Goal: Task Accomplishment & Management: Manage account settings

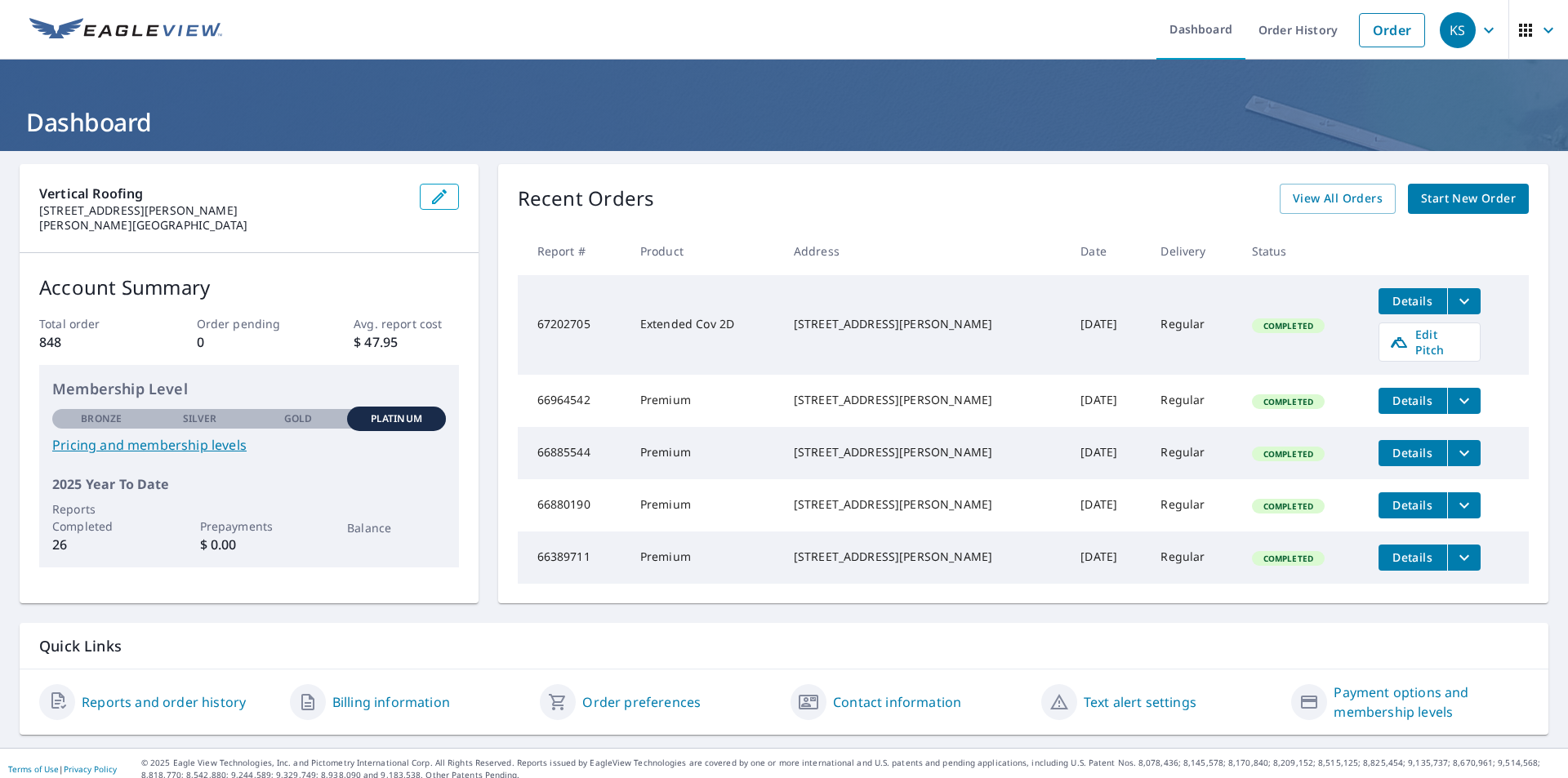
click at [1519, 30] on icon "button" at bounding box center [1526, 30] width 13 height 13
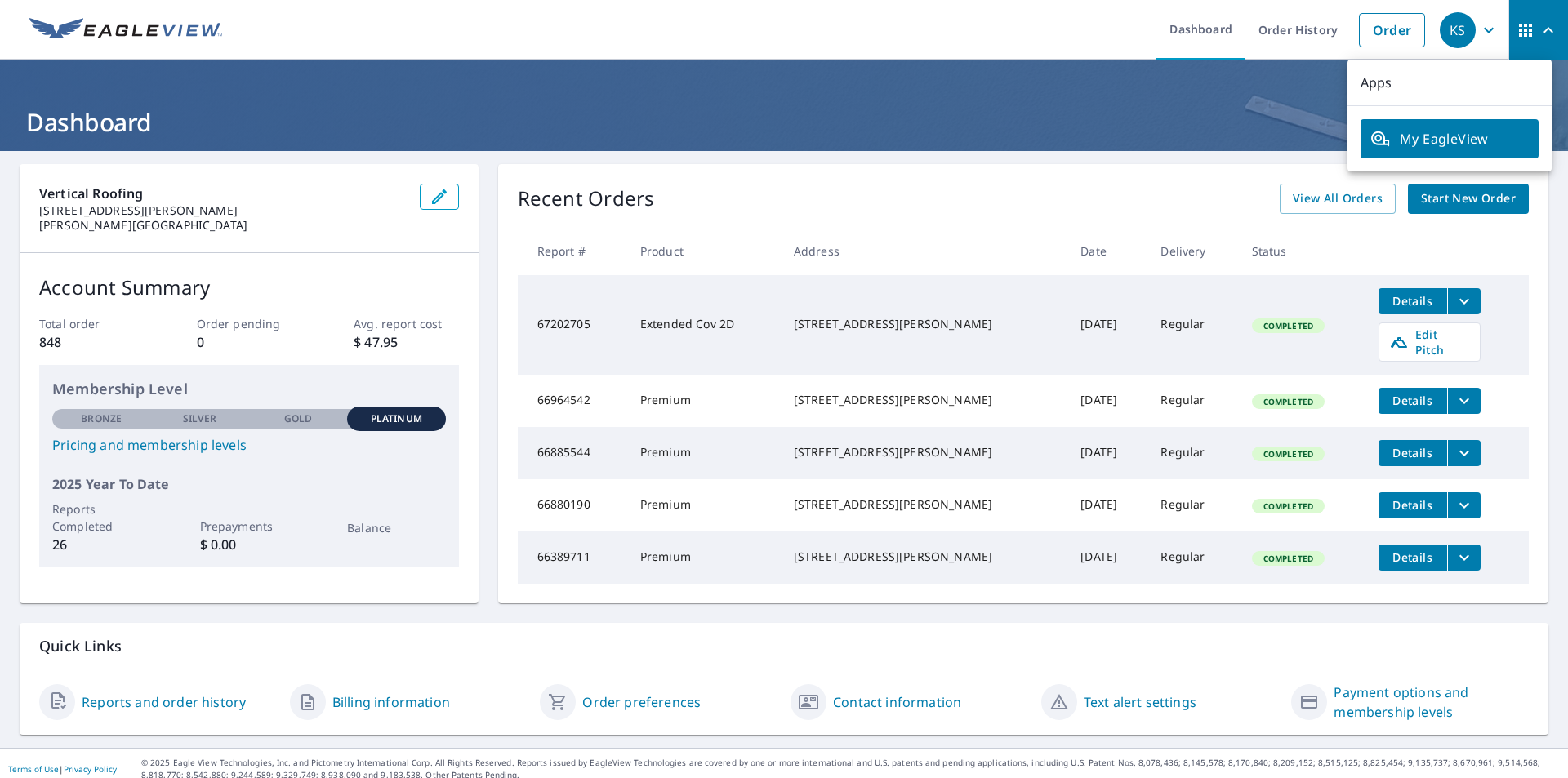
click at [1448, 31] on div "KS" at bounding box center [1458, 30] width 36 height 36
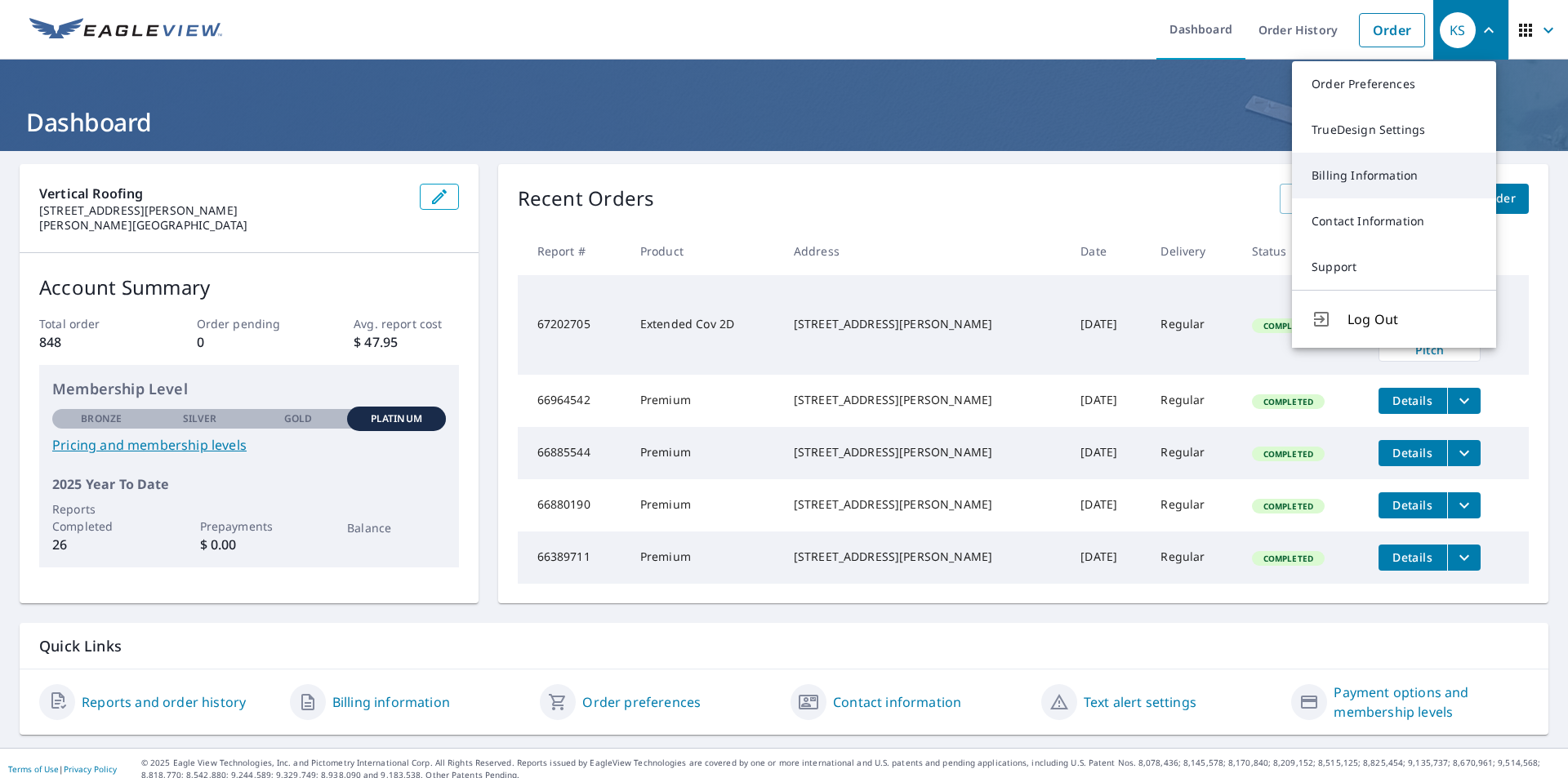
click at [1351, 176] on link "Billing Information" at bounding box center [1394, 175] width 204 height 46
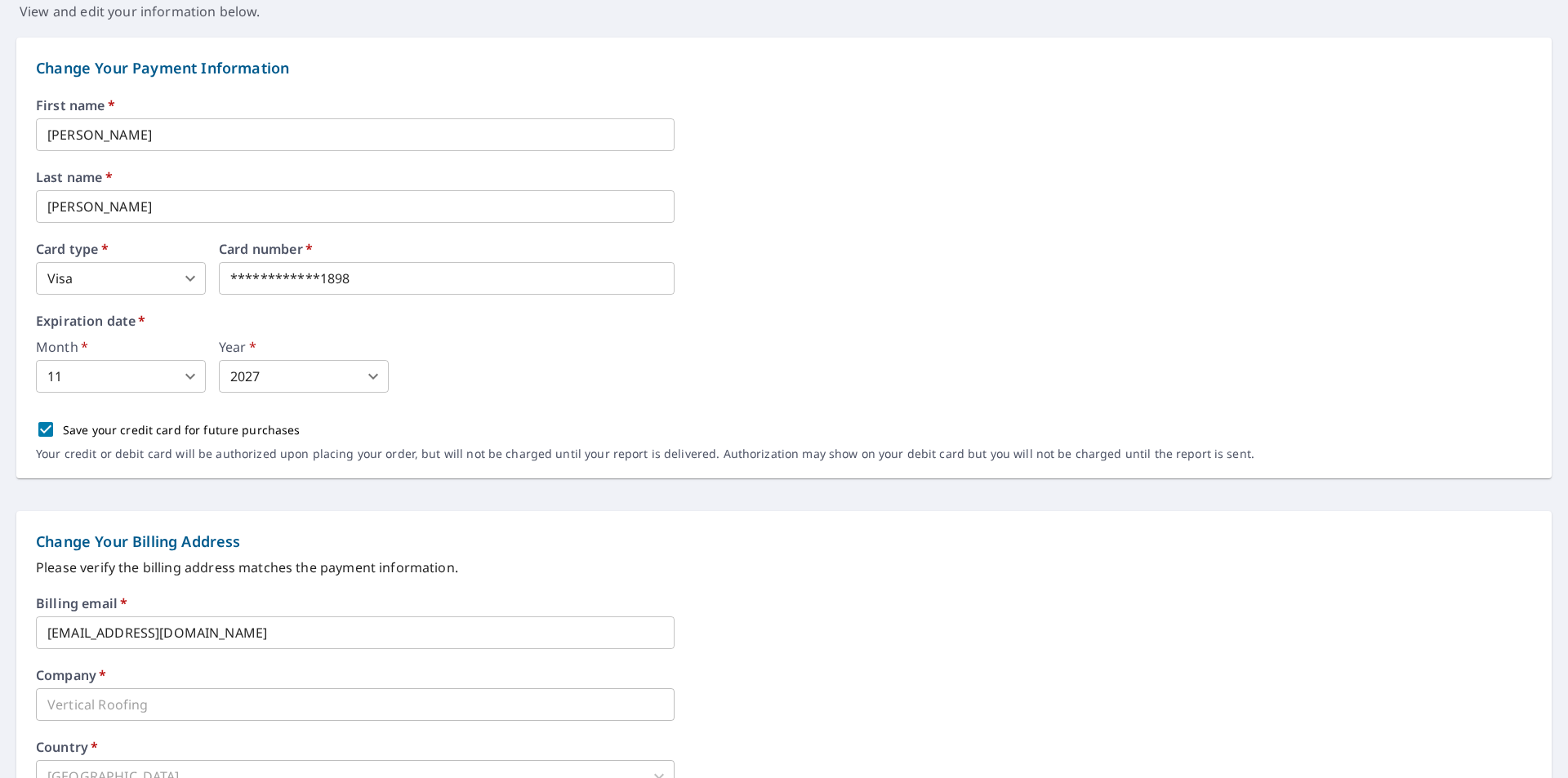
scroll to position [164, 0]
drag, startPoint x: 374, startPoint y: 281, endPoint x: 61, endPoint y: 258, distance: 313.8
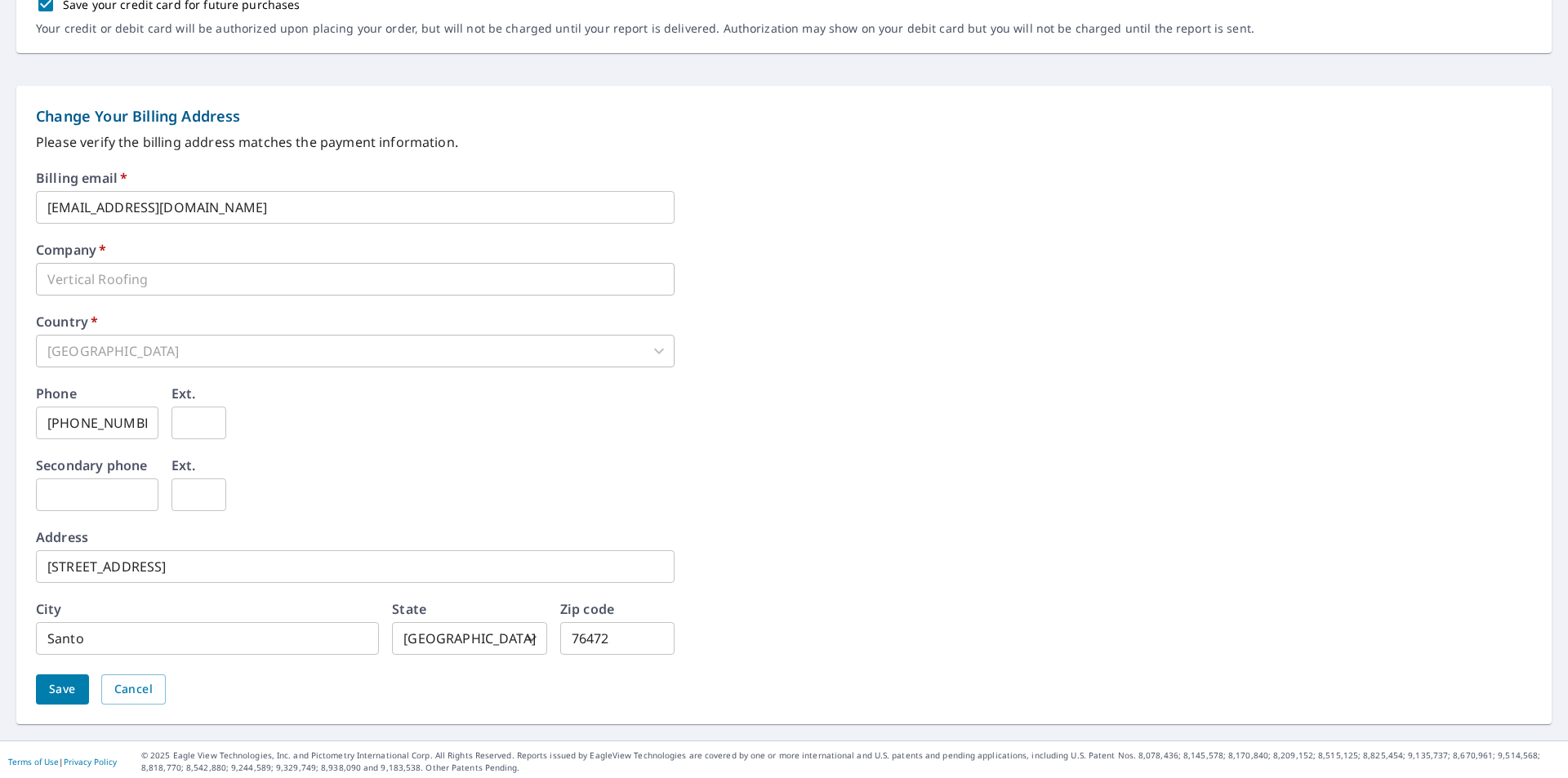
scroll to position [592, 0]
click at [57, 678] on span "Save" at bounding box center [62, 686] width 27 height 21
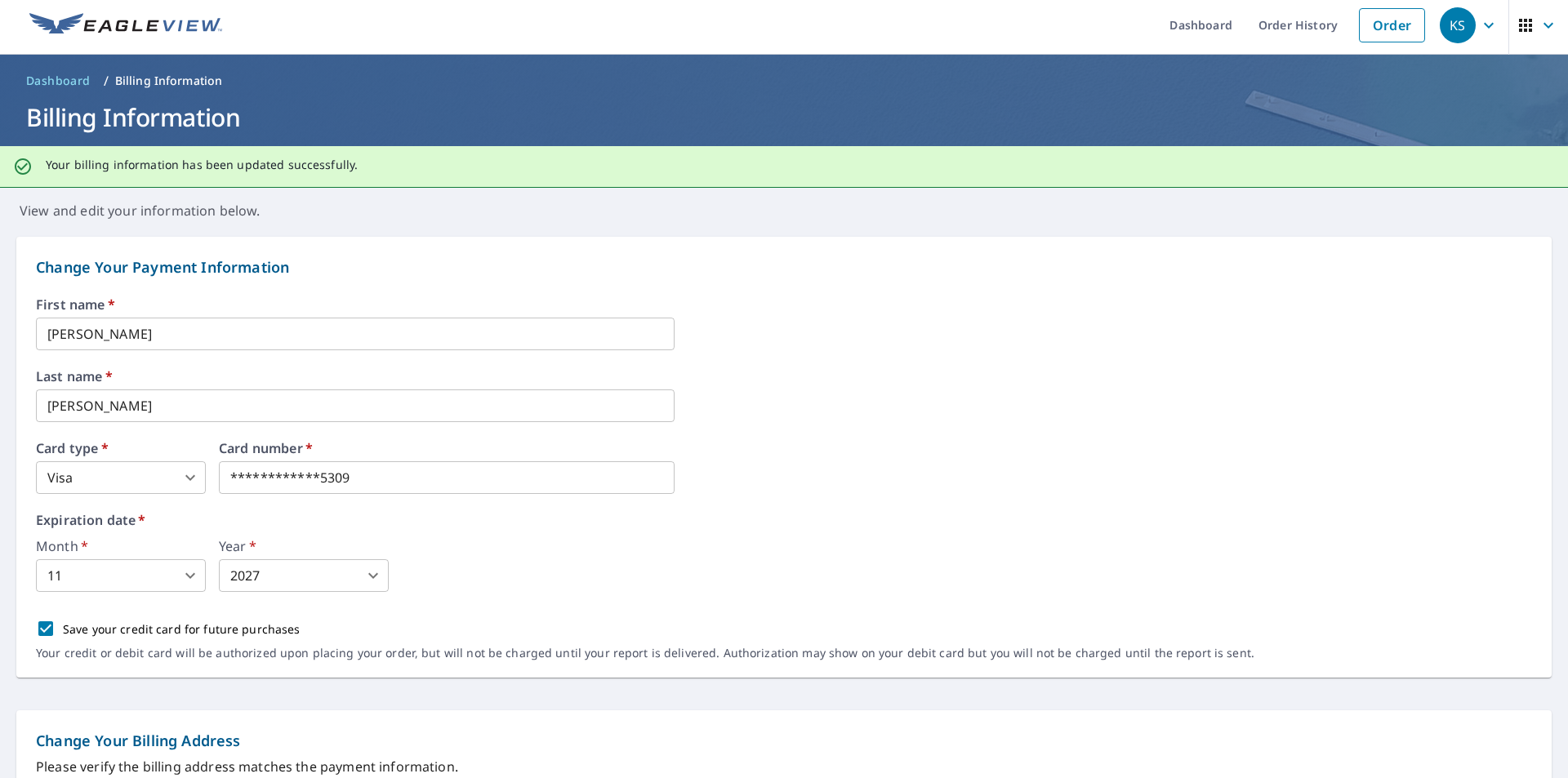
scroll to position [0, 0]
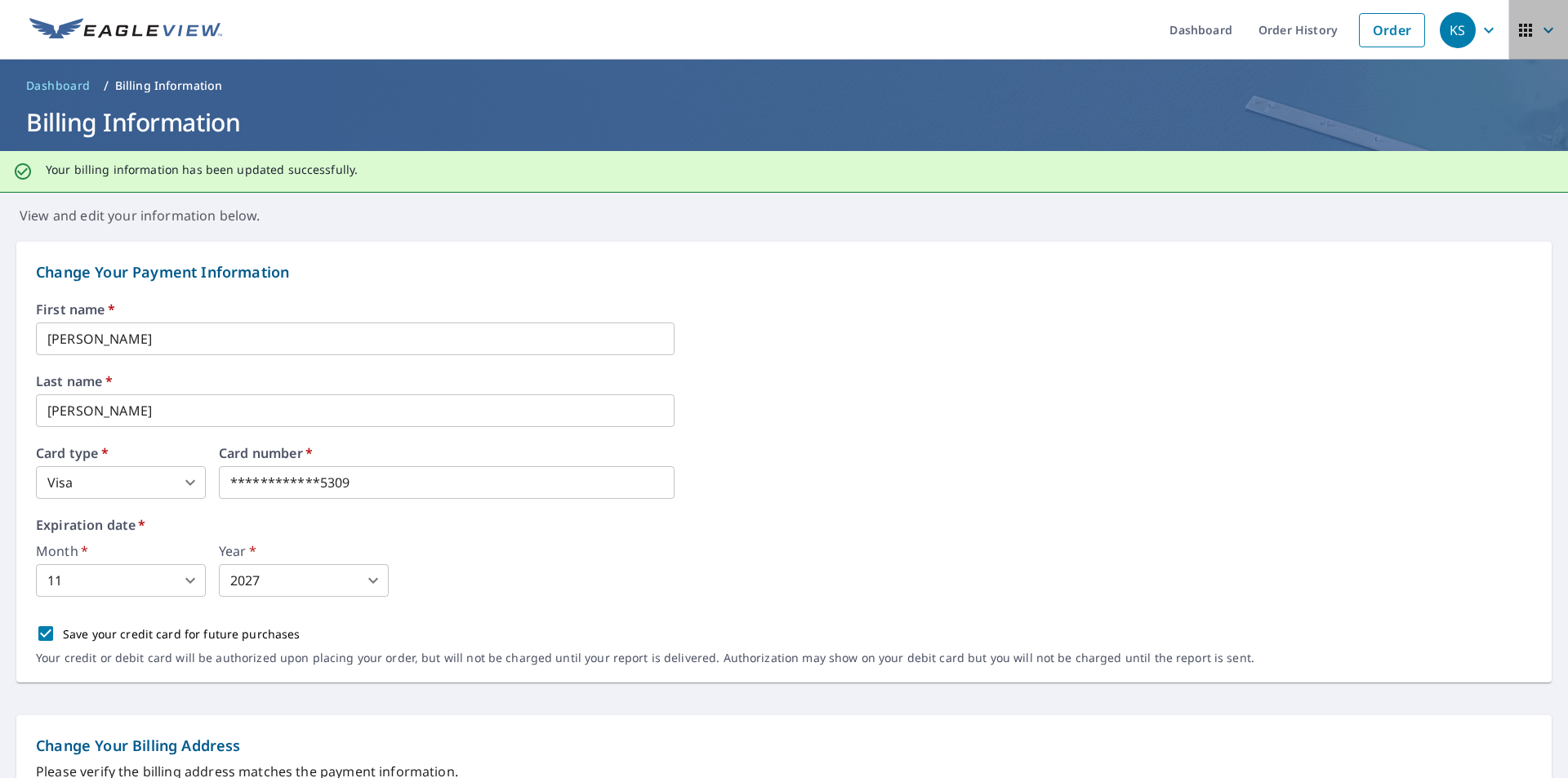
click at [1542, 26] on icon "button" at bounding box center [1548, 30] width 20 height 20
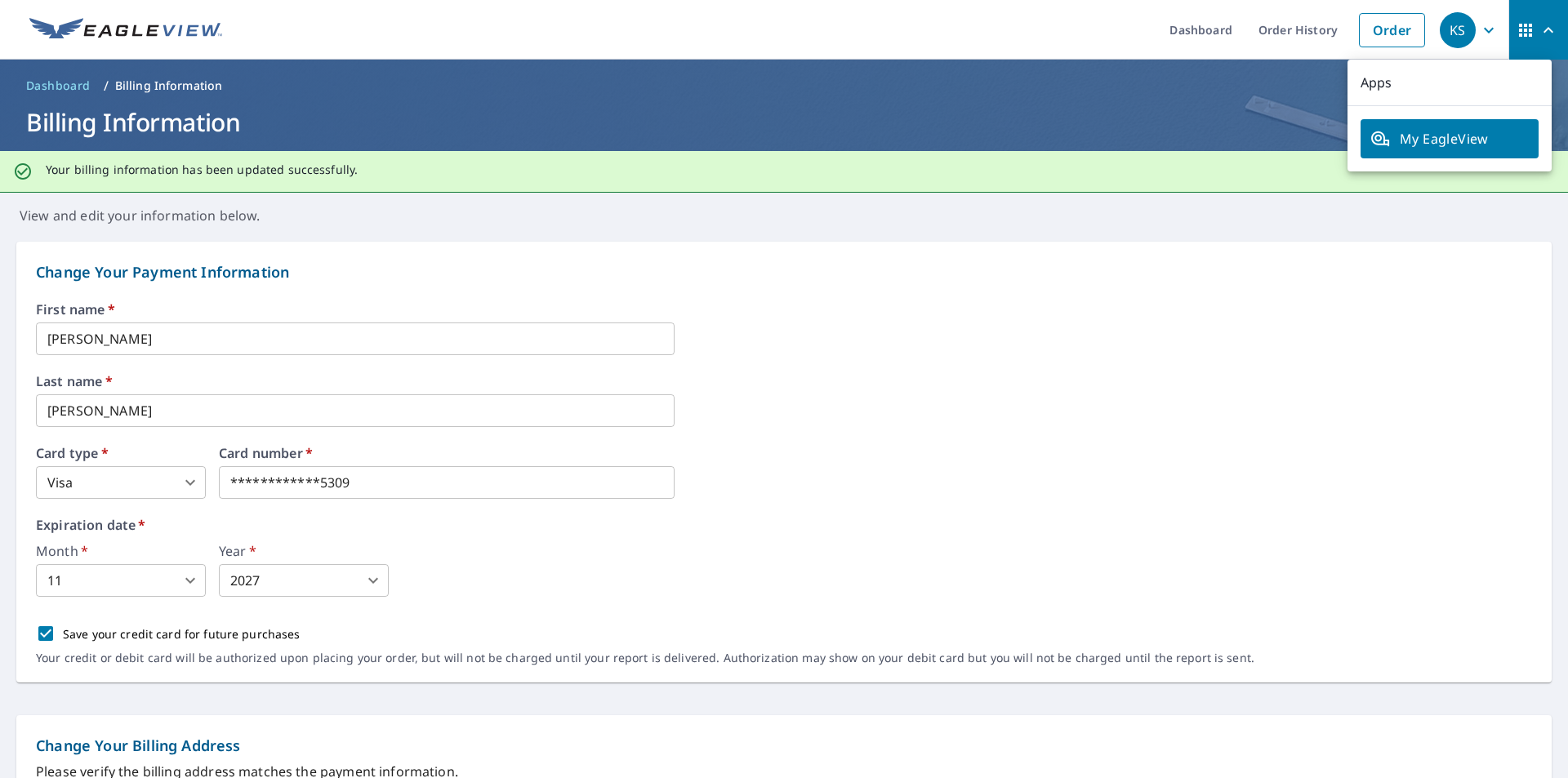
drag, startPoint x: 1252, startPoint y: 79, endPoint x: 1313, endPoint y: 69, distance: 61.8
click at [1271, 75] on ol "Dashboard / Billing Information" at bounding box center [784, 86] width 1529 height 26
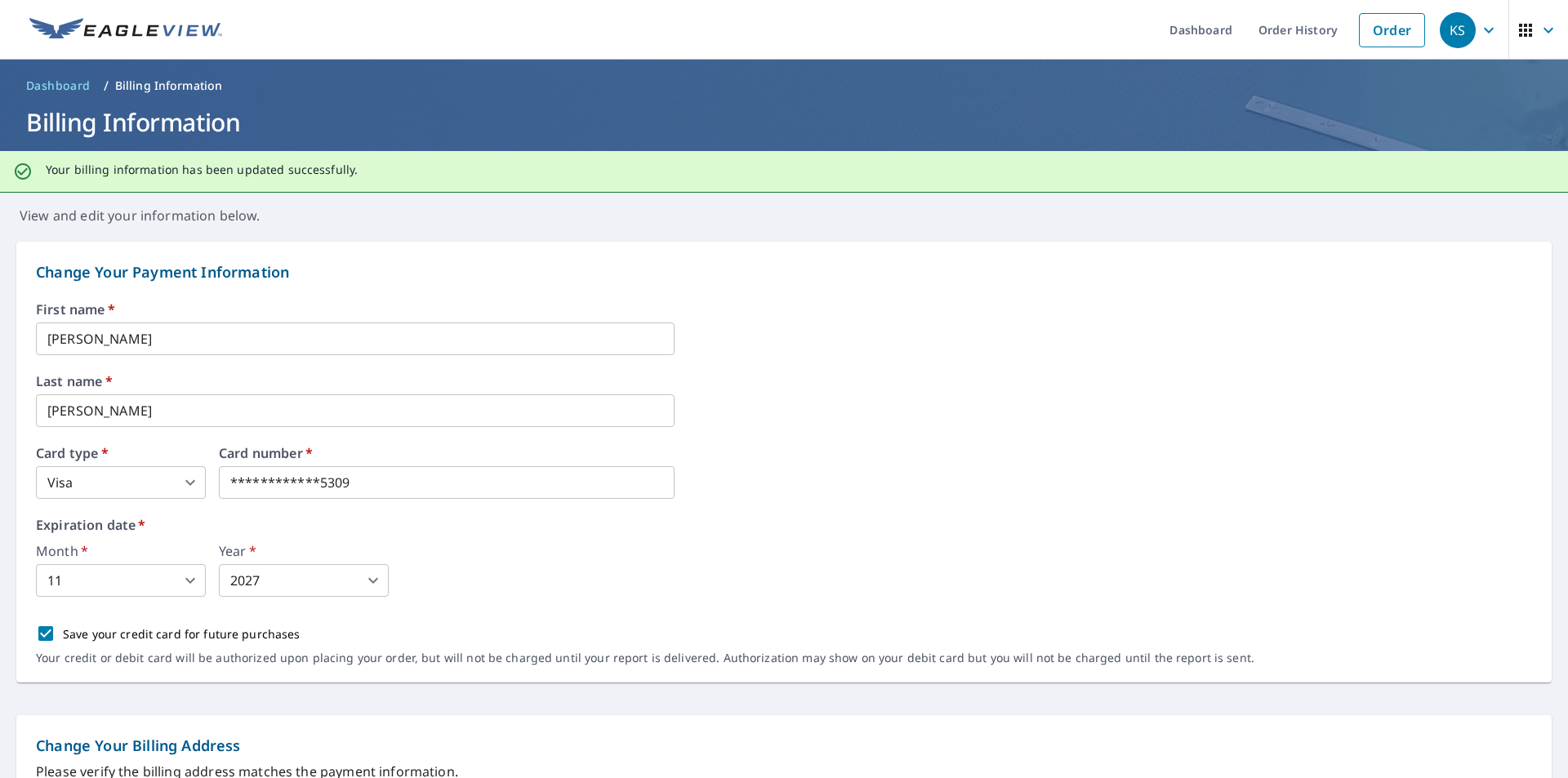
click at [1480, 22] on icon "button" at bounding box center [1489, 30] width 20 height 20
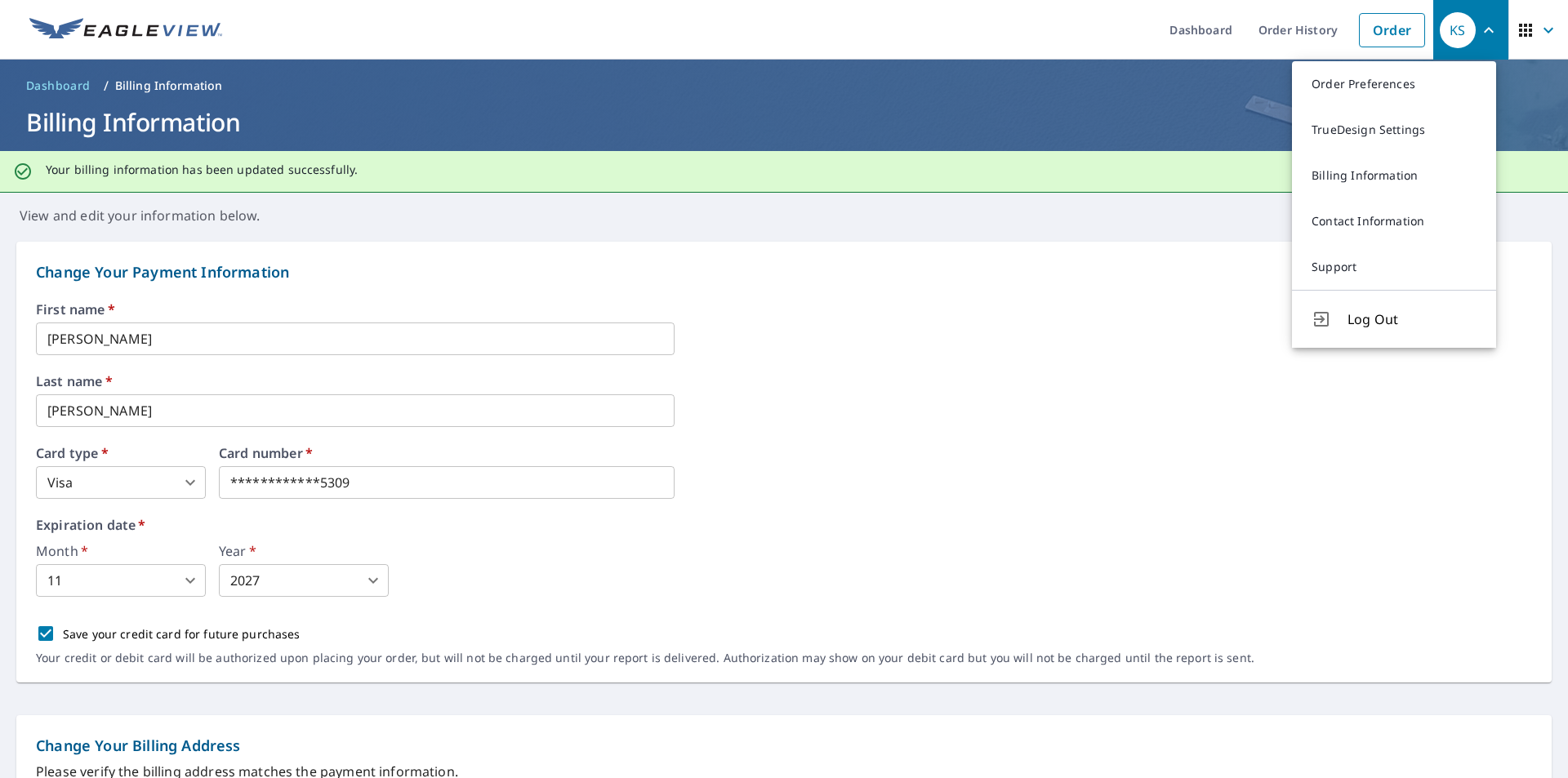
click at [1380, 325] on span "Log Out" at bounding box center [1412, 319] width 129 height 20
